Goal: Task Accomplishment & Management: Manage account settings

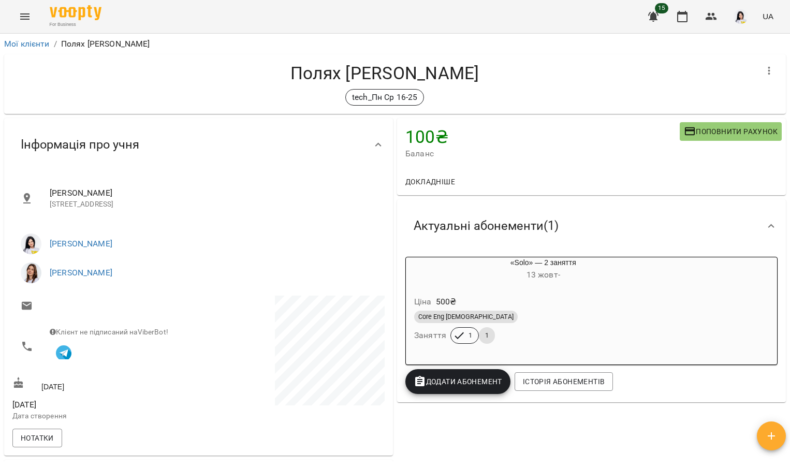
click at [32, 15] on button "Menu" at bounding box center [24, 16] width 25 height 25
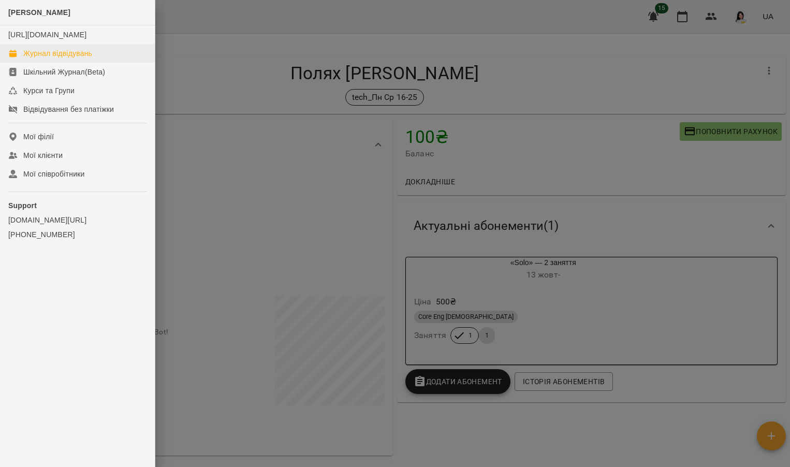
click at [55, 58] on div "Журнал відвідувань" at bounding box center [57, 53] width 69 height 10
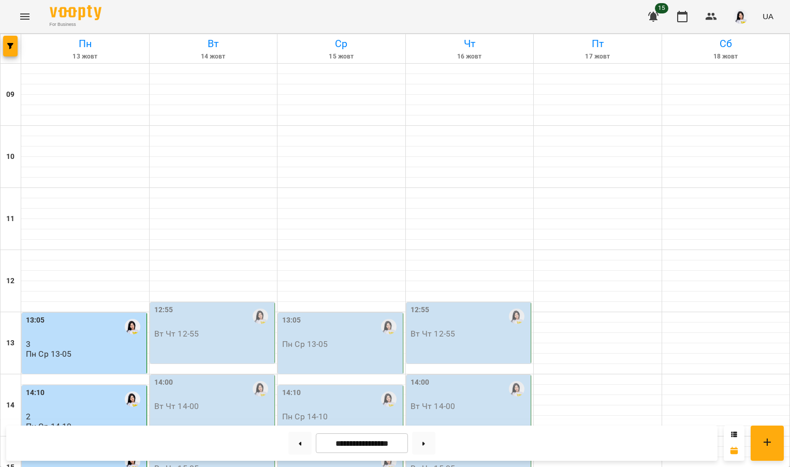
scroll to position [317, 0]
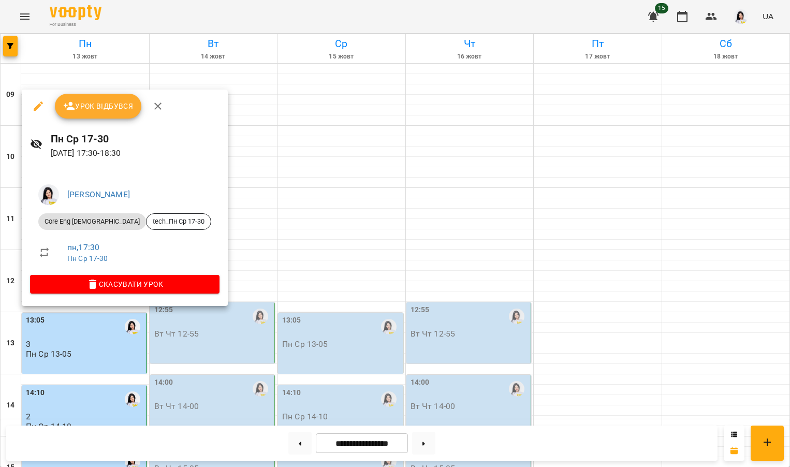
click at [100, 113] on button "Урок відбувся" at bounding box center [98, 106] width 87 height 25
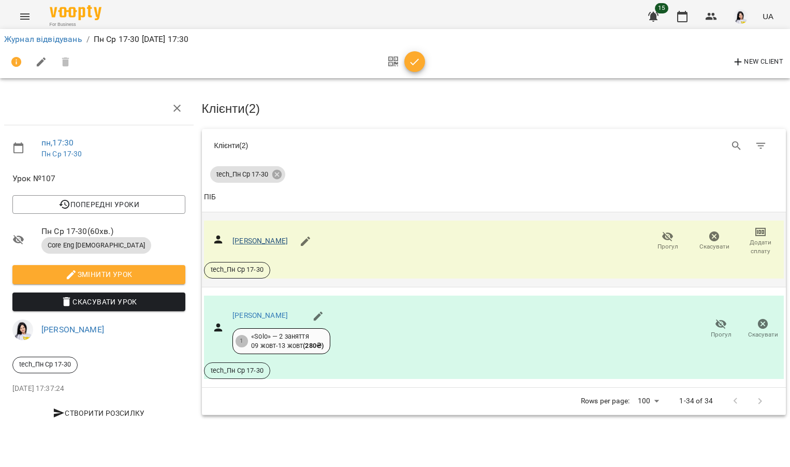
click at [264, 240] on link "[PERSON_NAME]" at bounding box center [259, 240] width 55 height 8
click at [73, 37] on link "Журнал відвідувань" at bounding box center [43, 39] width 78 height 10
